Goal: Find specific page/section: Find specific page/section

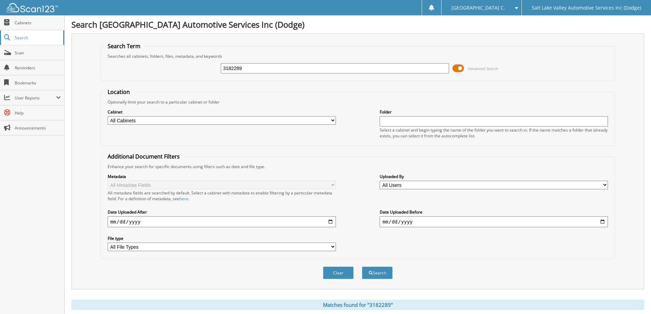
click at [35, 37] on span "Search" at bounding box center [37, 38] width 45 height 6
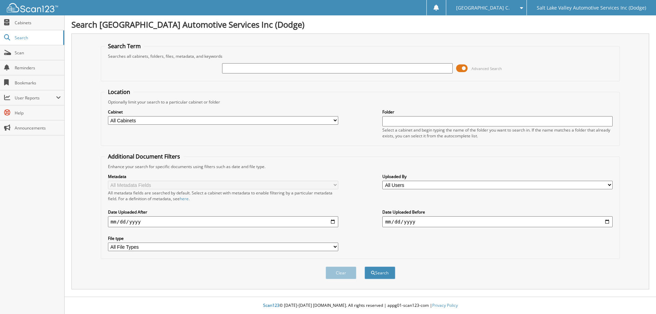
drag, startPoint x: 0, startPoint y: 0, endPoint x: 188, endPoint y: 66, distance: 199.1
click at [188, 66] on div "Advanced Search" at bounding box center [361, 68] width 512 height 18
click at [236, 67] on input "text" at bounding box center [337, 68] width 230 height 10
type input "3219043"
click at [365, 267] on button "Search" at bounding box center [380, 273] width 31 height 13
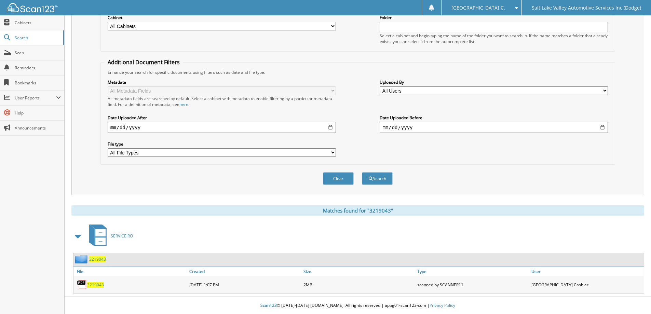
click at [97, 285] on span "3219043" at bounding box center [95, 285] width 17 height 6
